Goal: Task Accomplishment & Management: Manage account settings

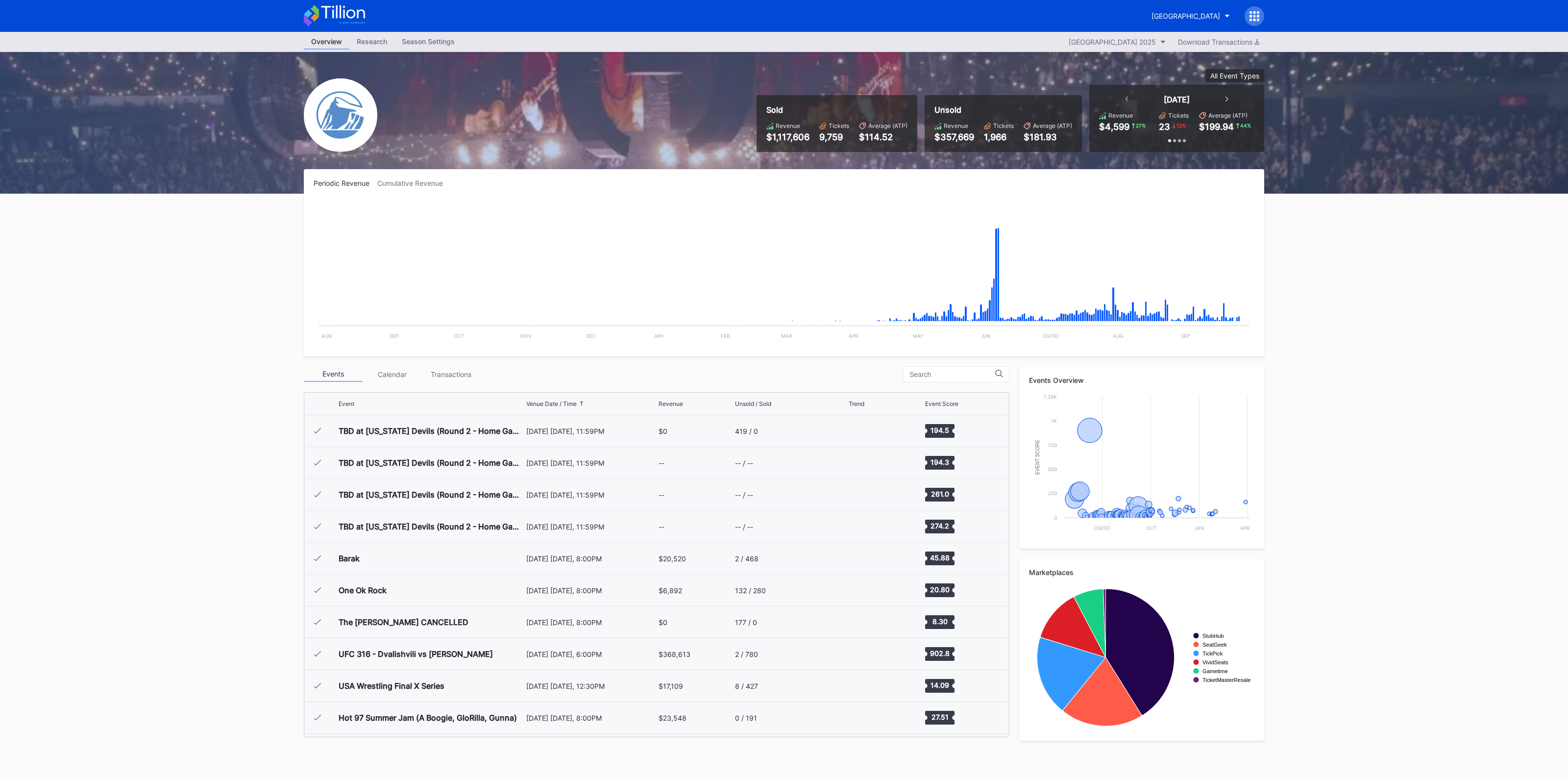
scroll to position [1529, 0]
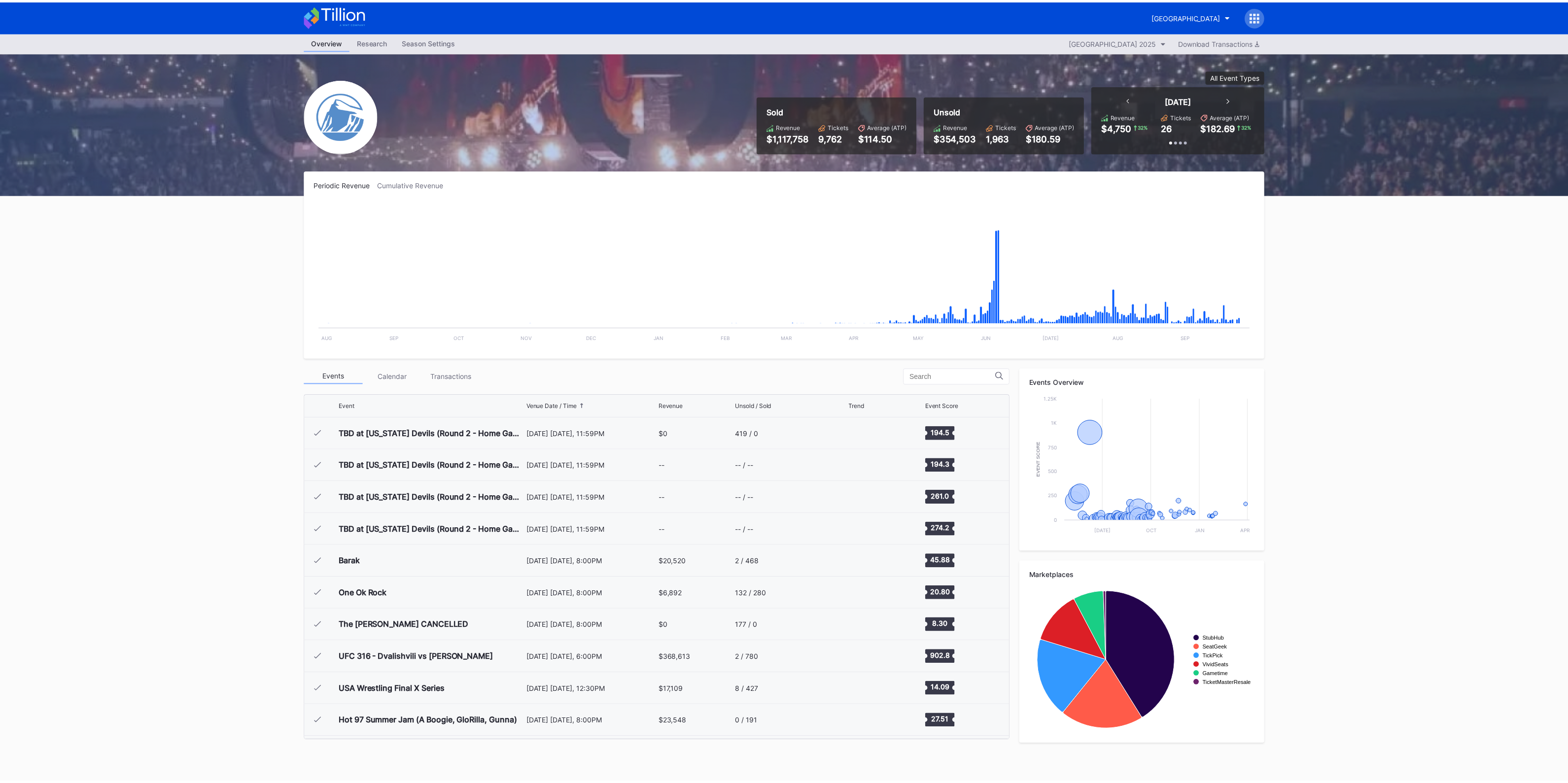
scroll to position [1537, 0]
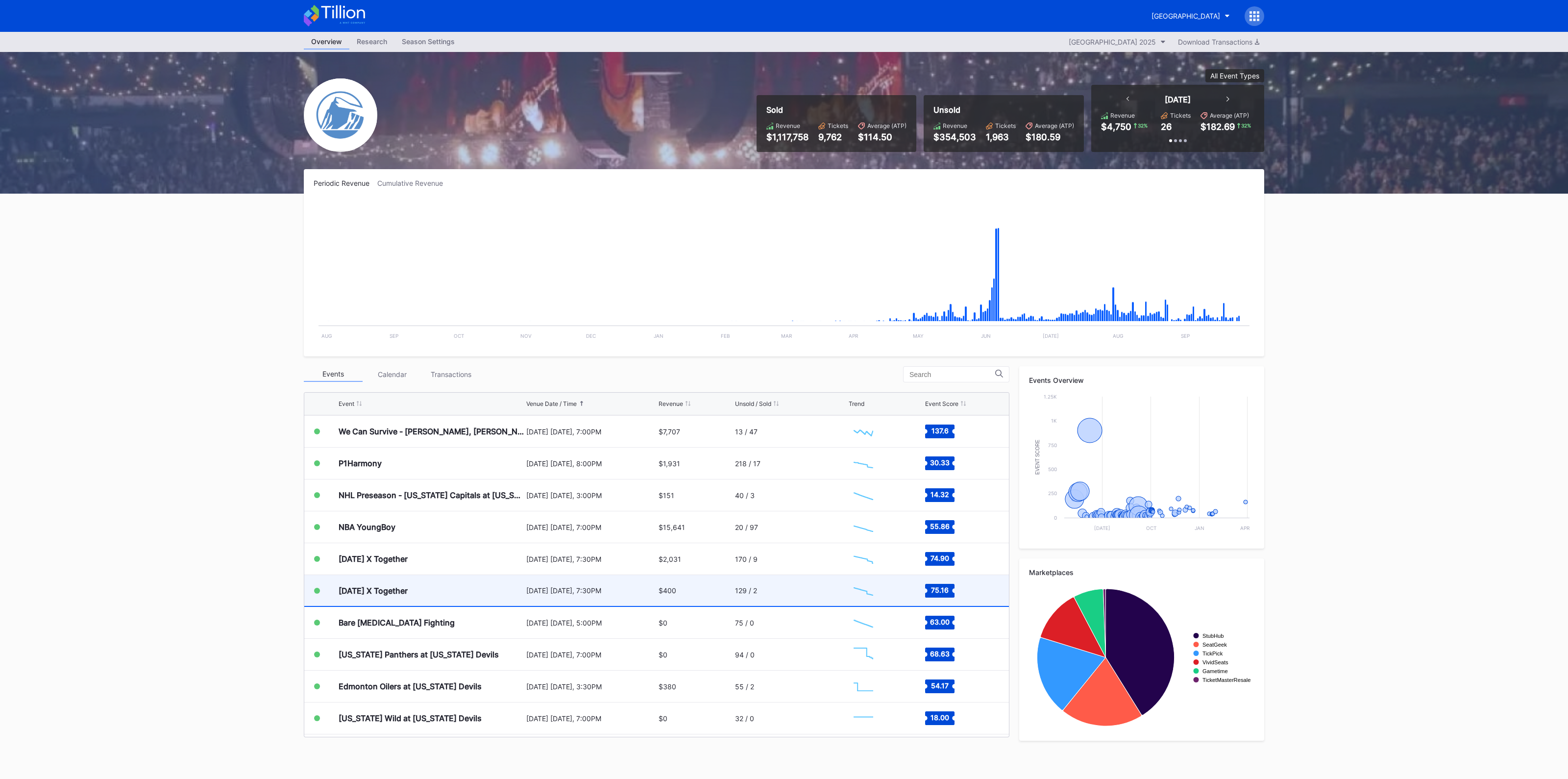
click at [464, 582] on div "[DATE] X Together" at bounding box center [431, 590] width 185 height 31
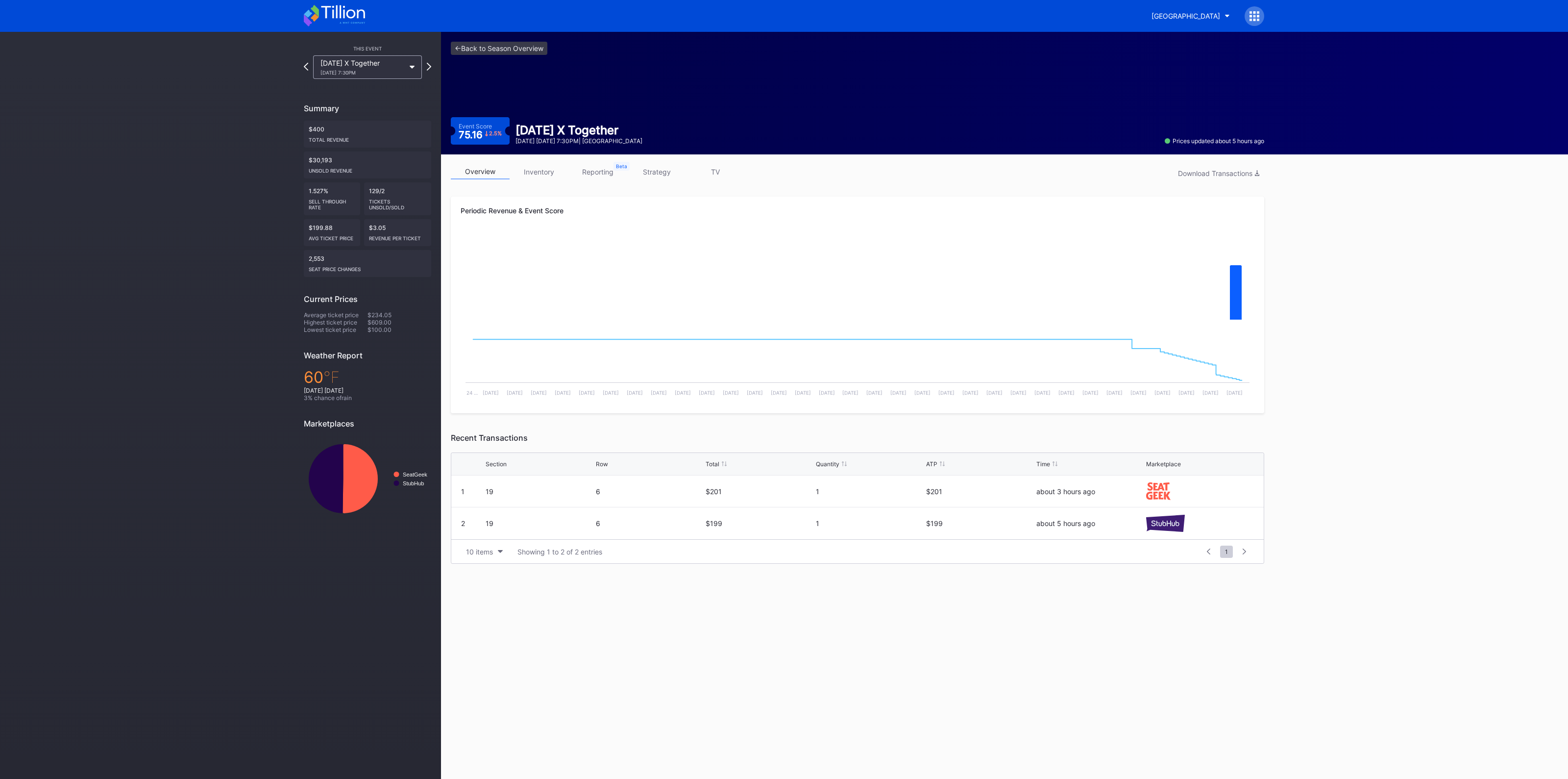
click at [649, 175] on link "strategy" at bounding box center [656, 172] width 59 height 15
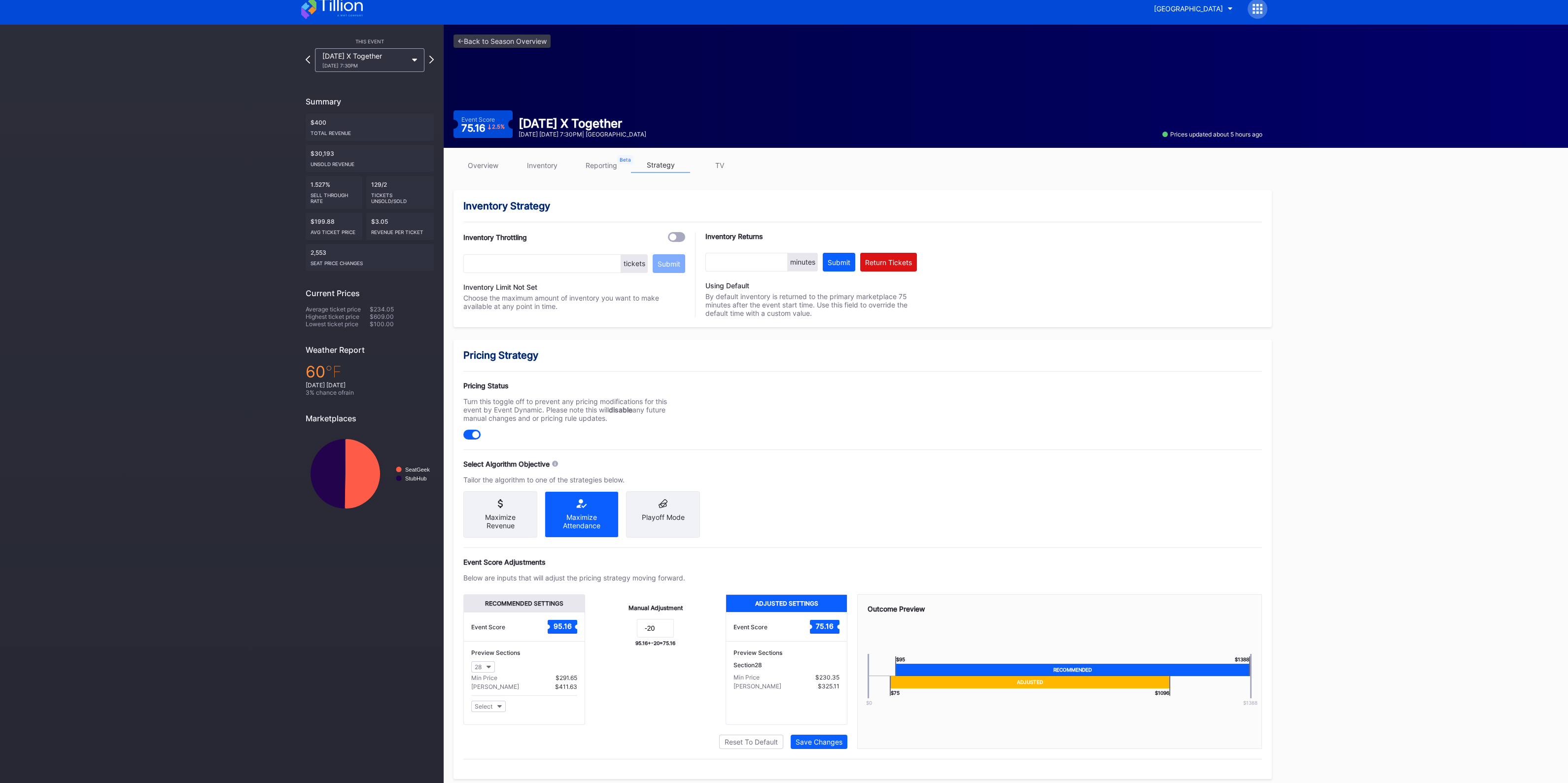
scroll to position [15, 0]
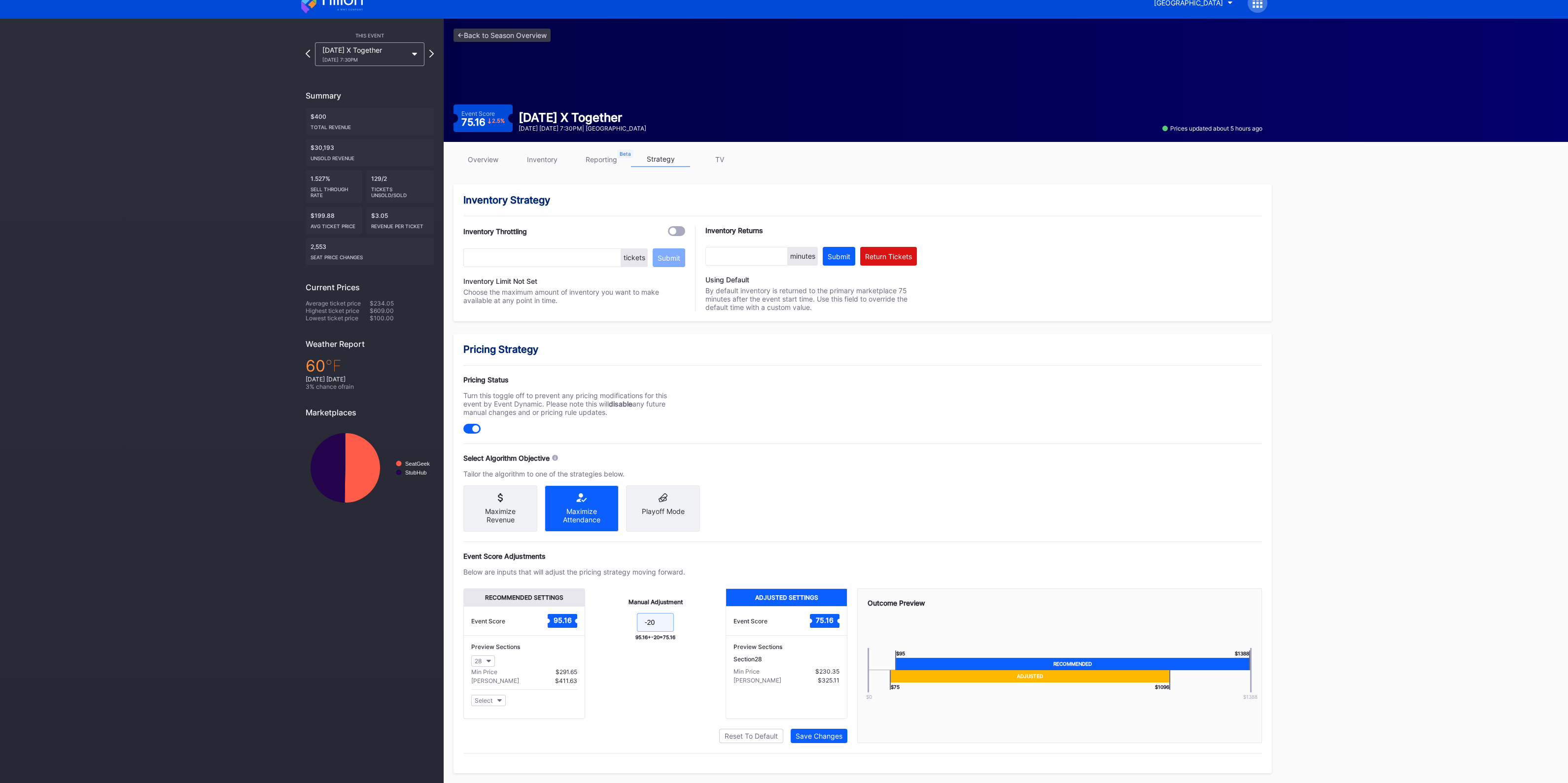
click at [666, 625] on input "-20" at bounding box center [655, 622] width 37 height 19
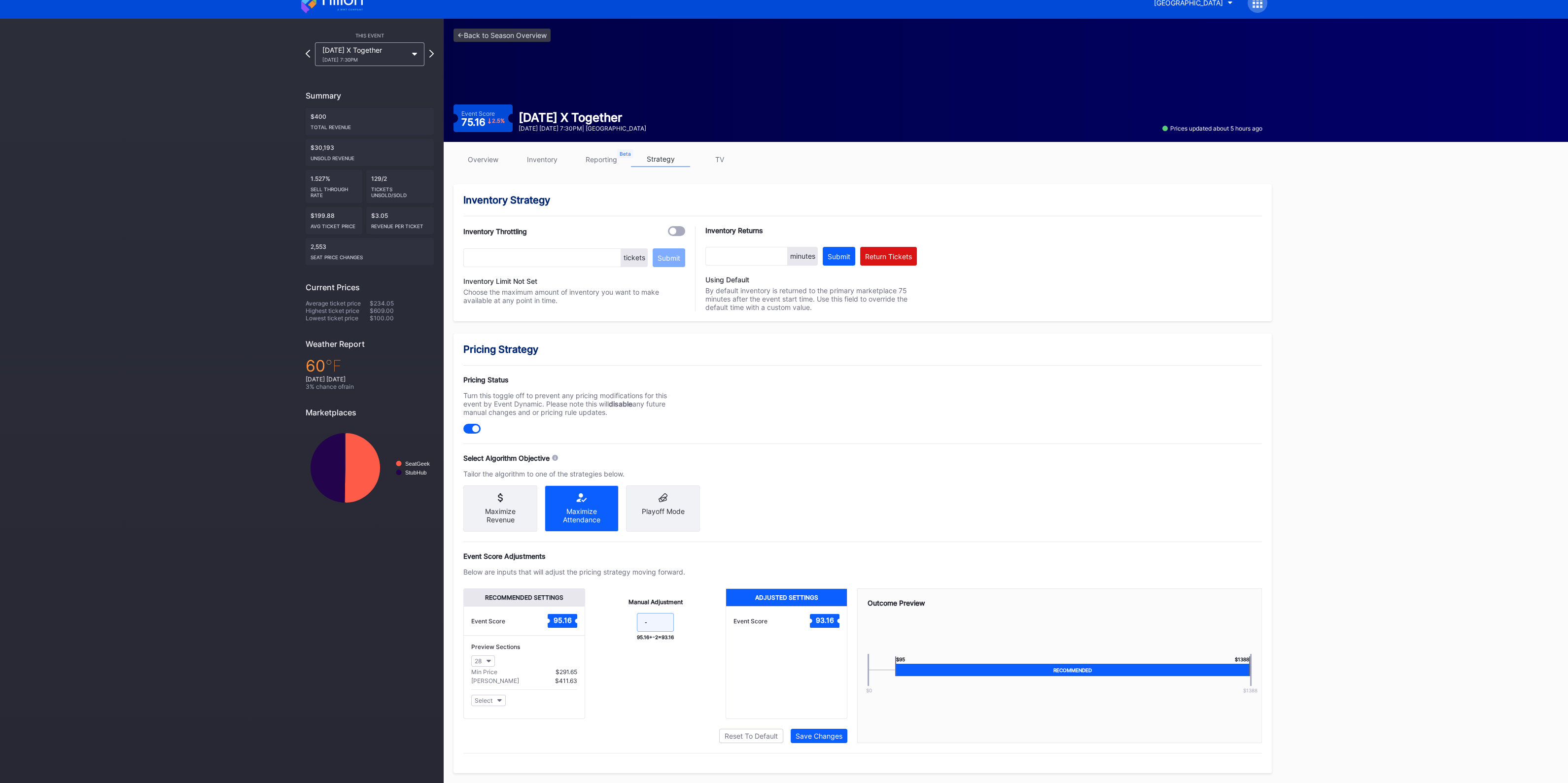
scroll to position [0, 0]
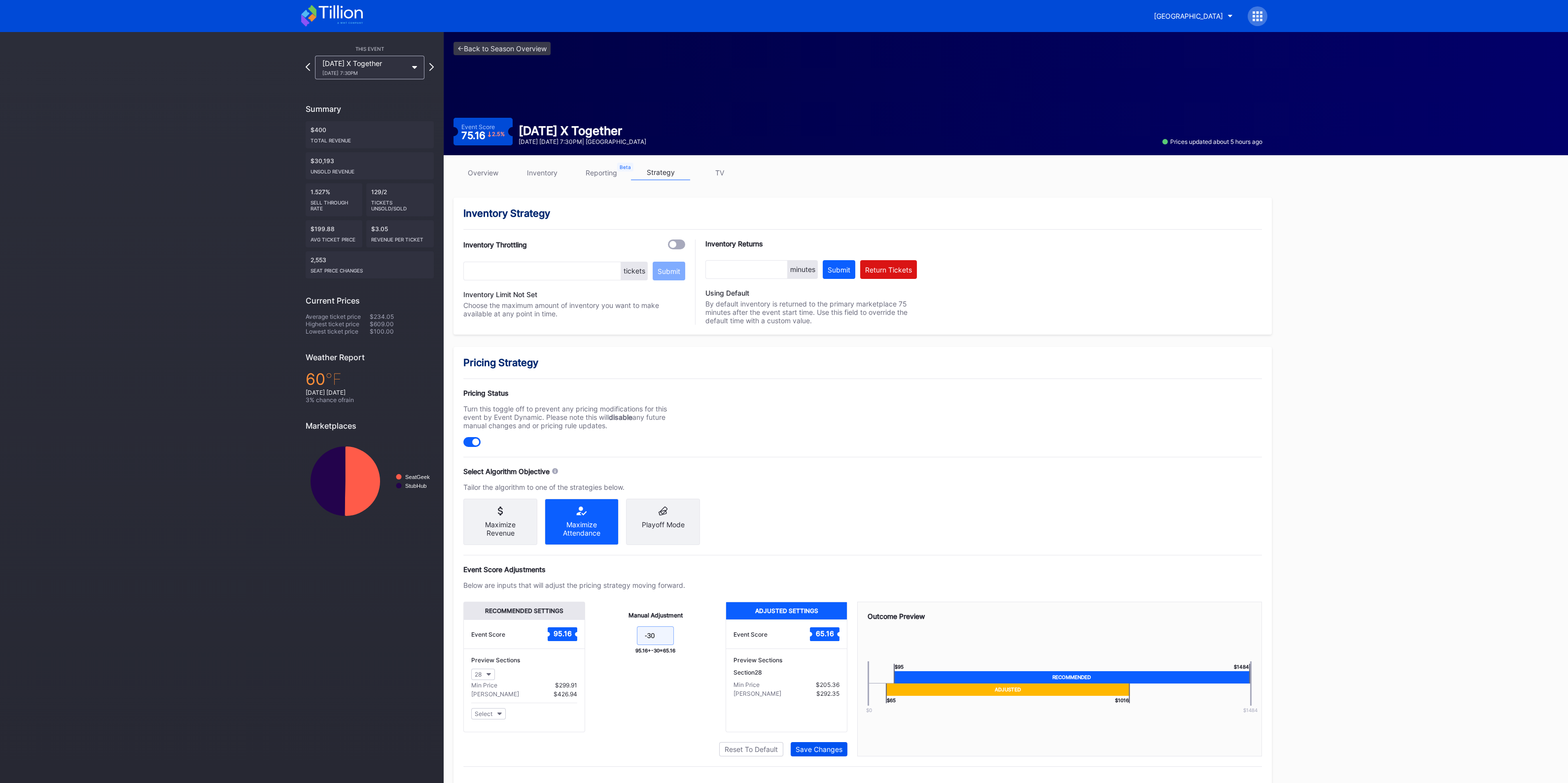
type input "-30"
click at [817, 750] on div "Save Changes" at bounding box center [819, 749] width 47 height 9
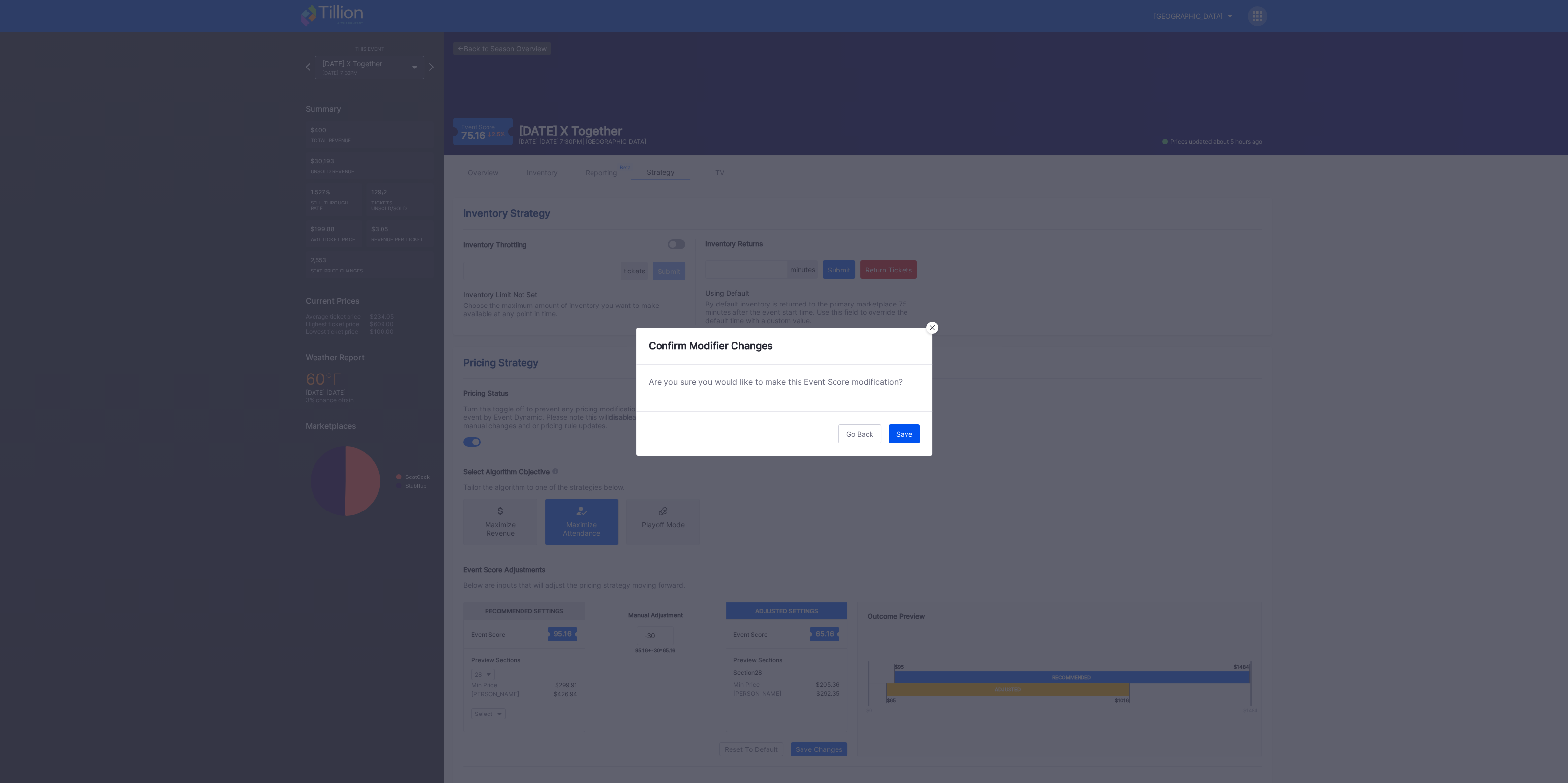
click at [914, 433] on button "Save" at bounding box center [904, 433] width 31 height 19
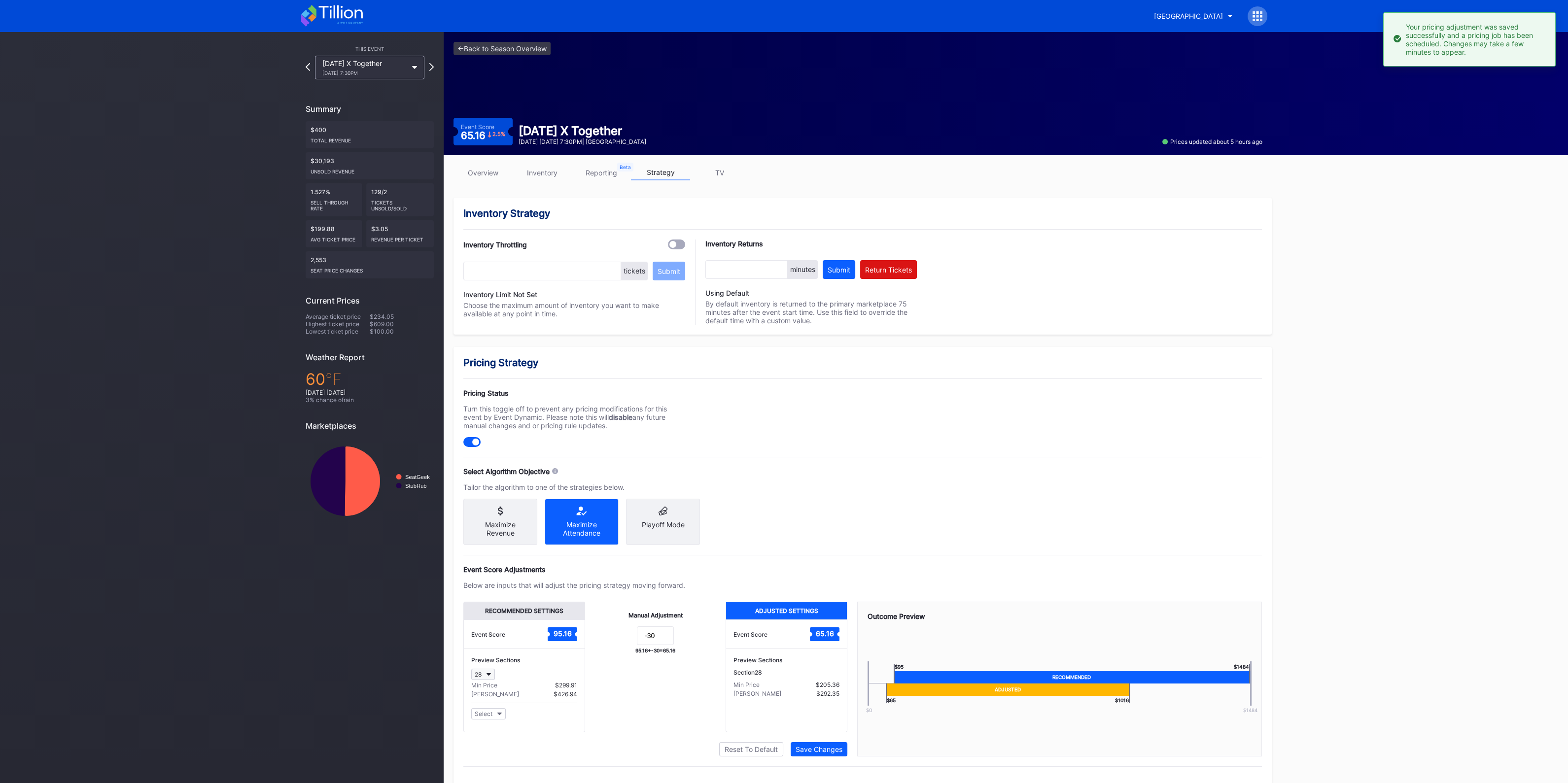
click at [492, 678] on button "28" at bounding box center [483, 674] width 24 height 12
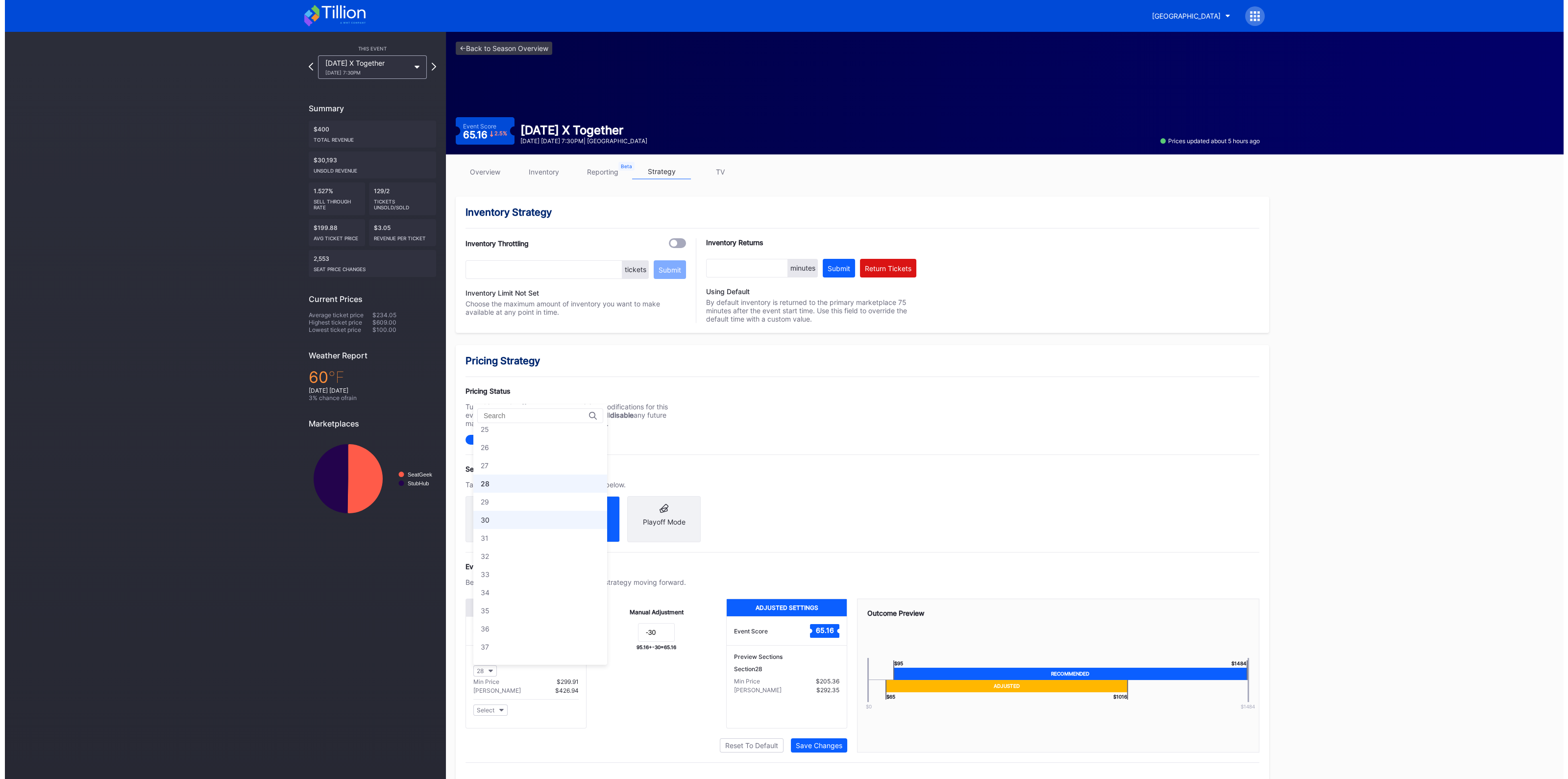
scroll to position [5109, 0]
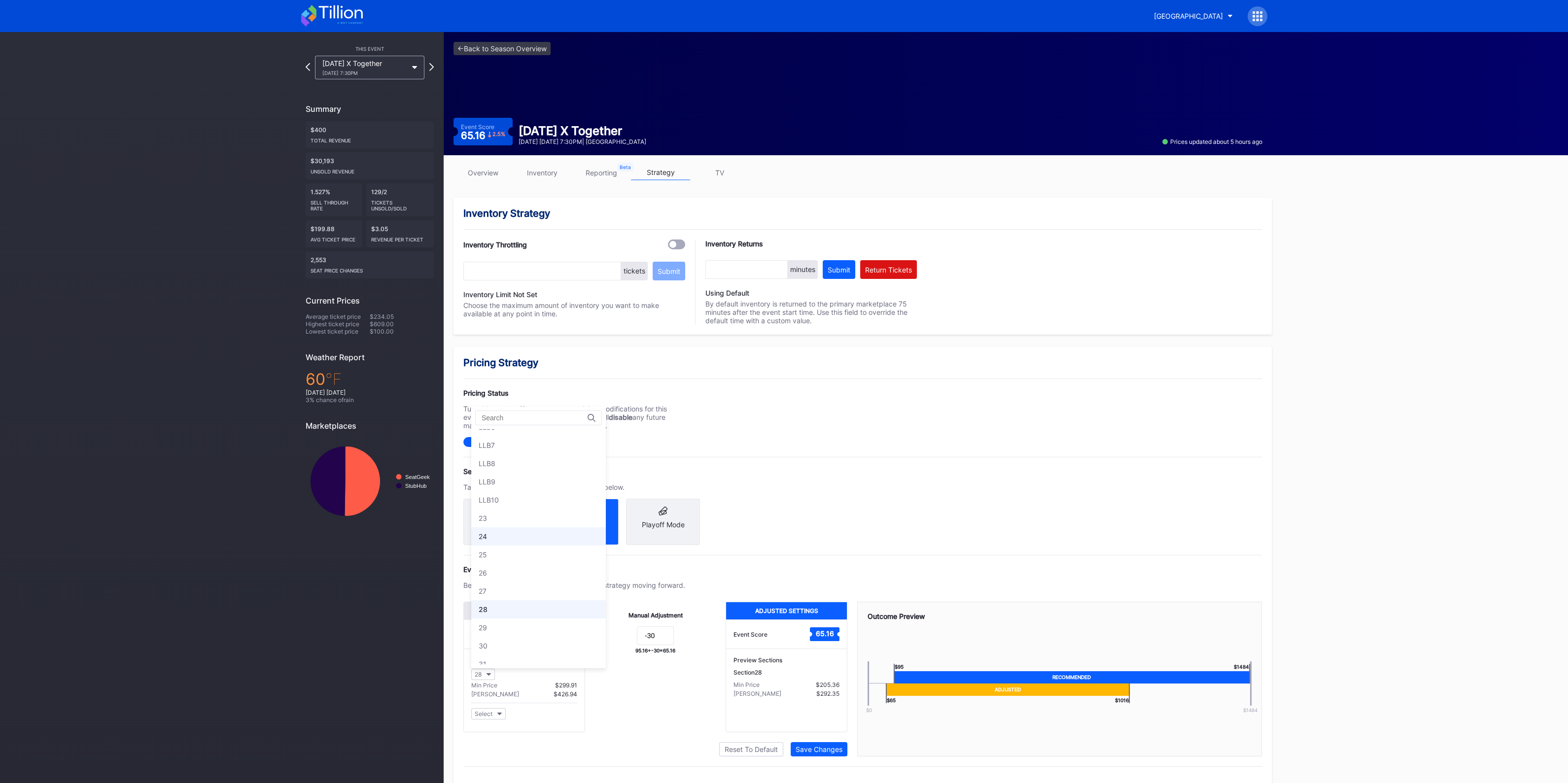
click at [492, 527] on div "24" at bounding box center [539, 536] width 135 height 18
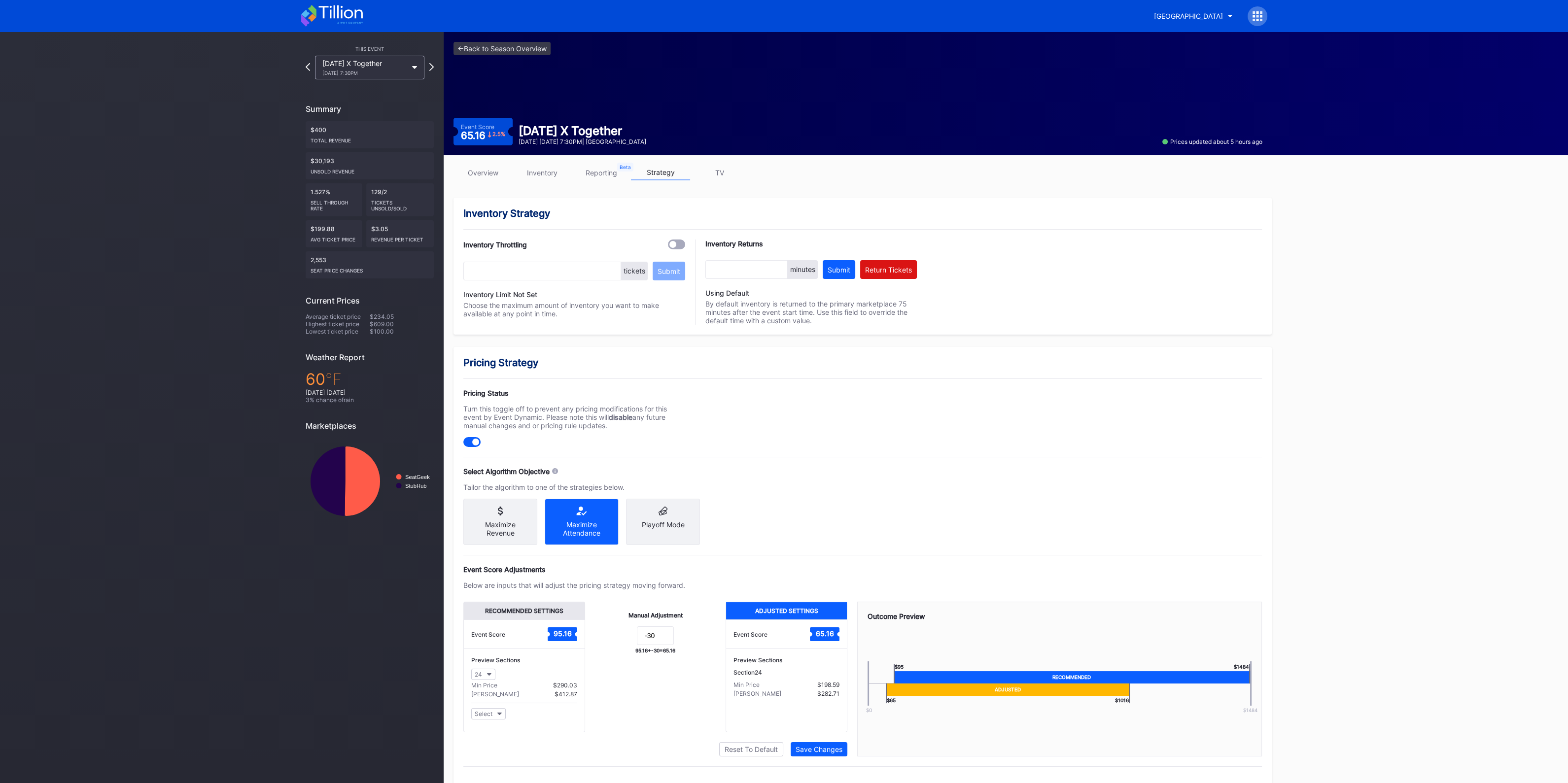
click at [665, 713] on div "Manual Adjustment -30 95.16 + -30 = 65.16" at bounding box center [655, 667] width 140 height 130
click at [520, 51] on link "<- Back to Season Overview" at bounding box center [502, 48] width 97 height 13
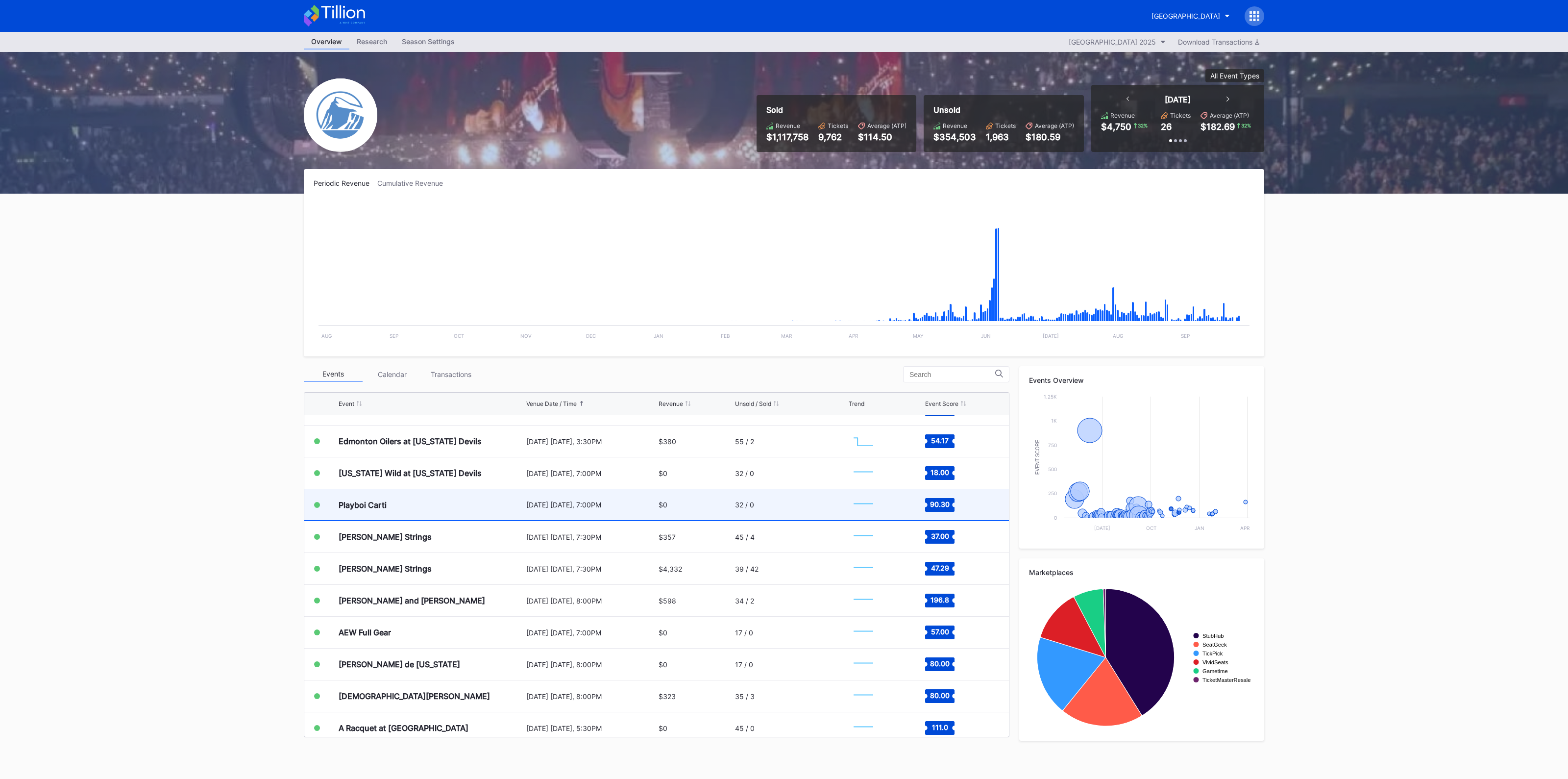
scroll to position [1836, 0]
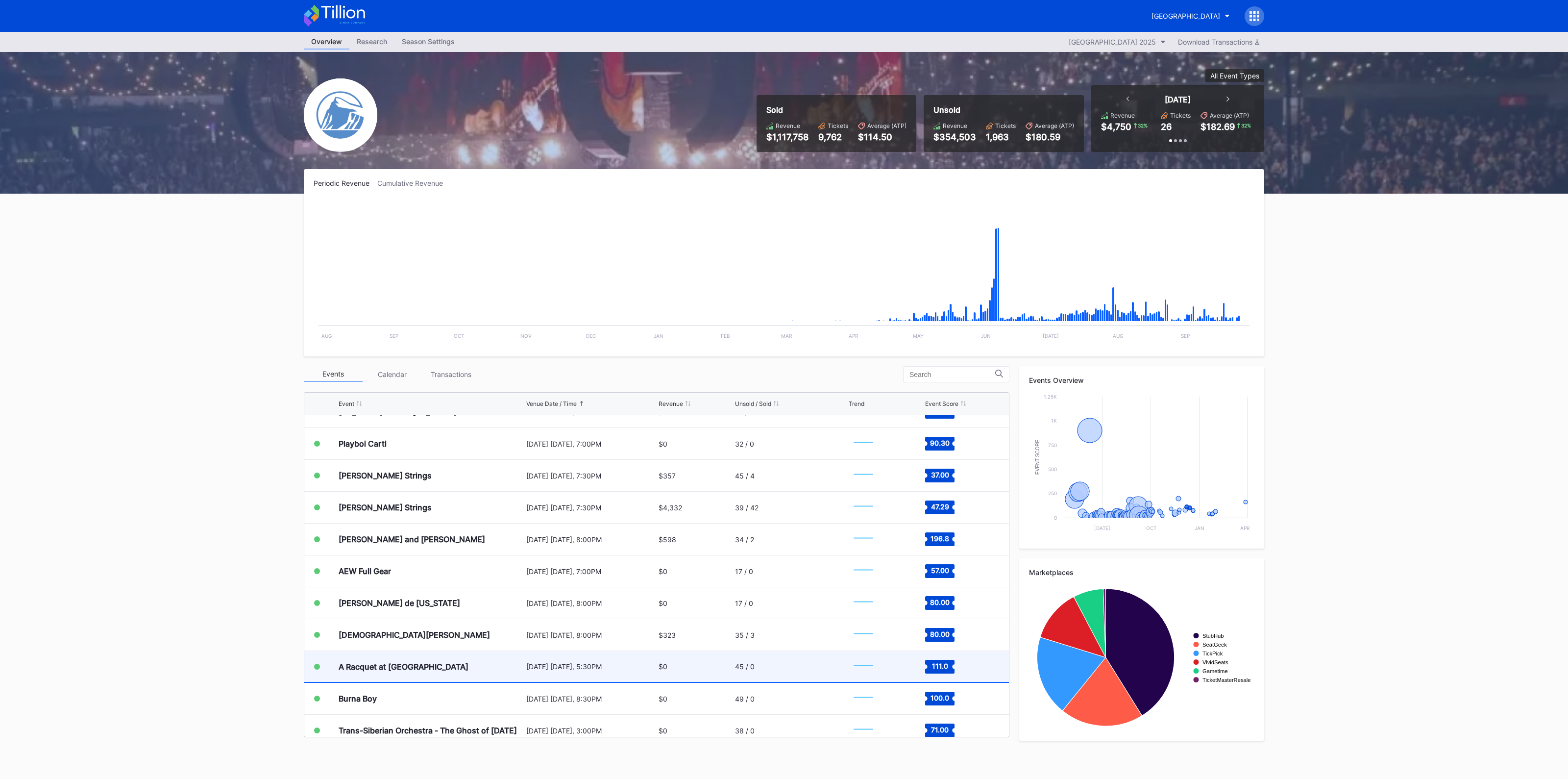
click at [447, 670] on div "A Racquet at [GEOGRAPHIC_DATA]" at bounding box center [431, 666] width 185 height 31
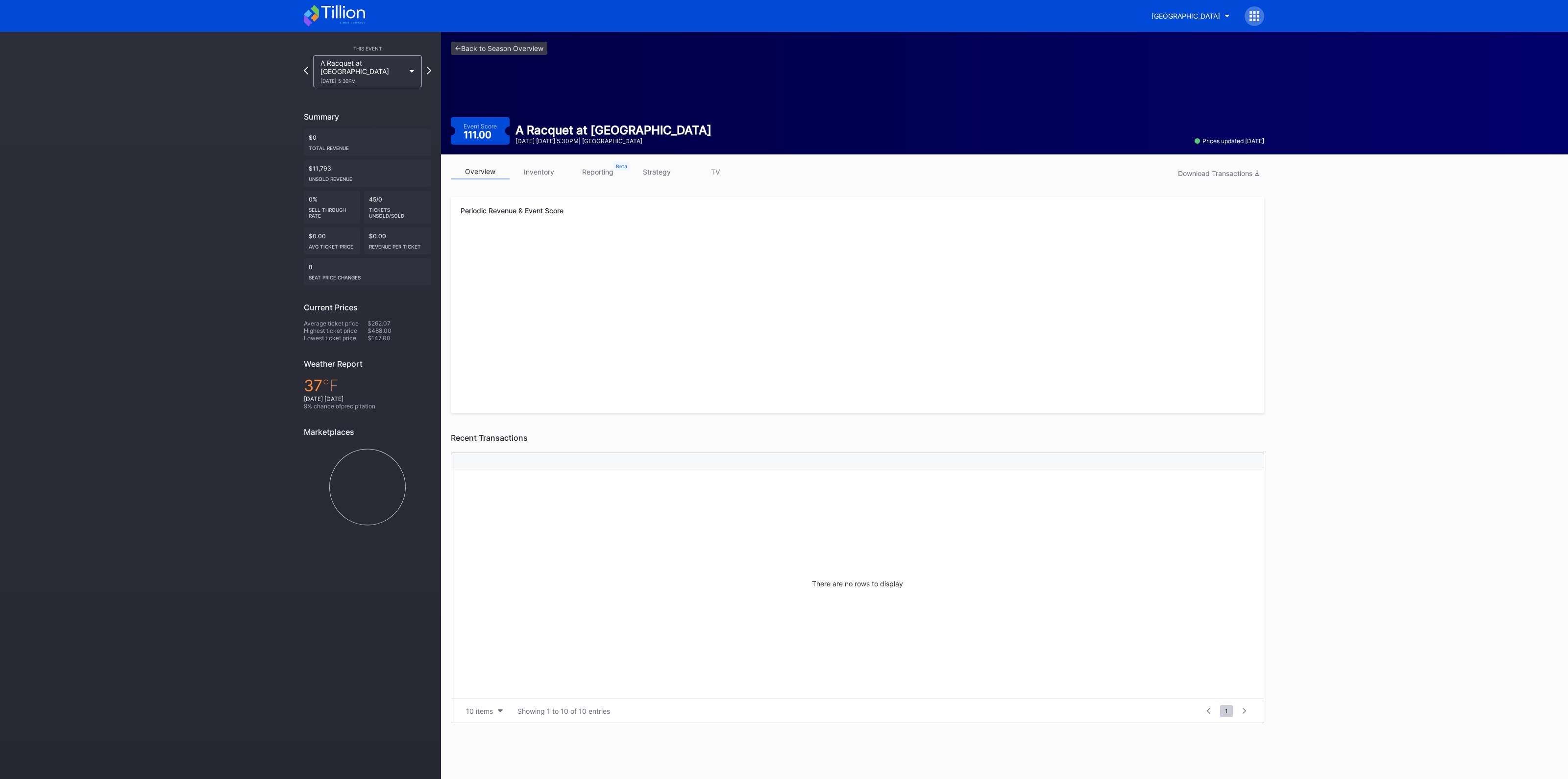
click at [545, 167] on link "inventory" at bounding box center [539, 172] width 59 height 15
